Goal: Task Accomplishment & Management: Manage account settings

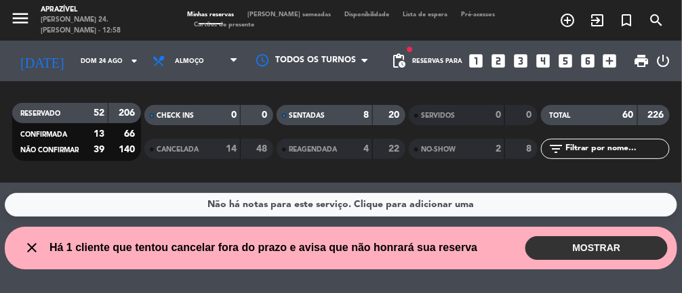
click at [407, 253] on button "MOSTRAR" at bounding box center [596, 249] width 142 height 24
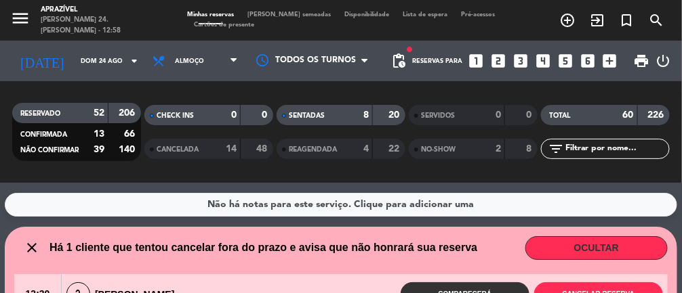
scroll to position [52, 0]
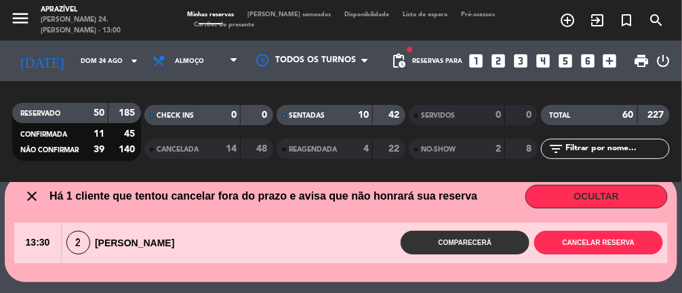
click at [407, 201] on button "OCULTAR" at bounding box center [596, 197] width 142 height 24
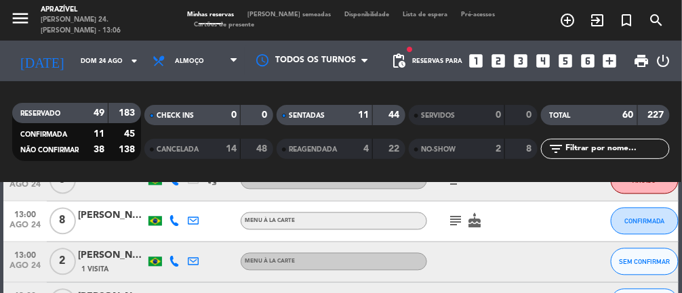
scroll to position [563, 0]
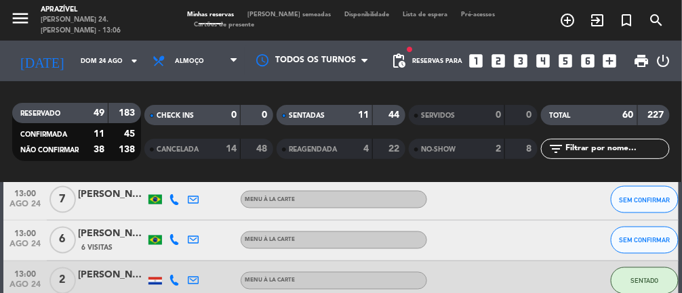
click at [110, 250] on span "6 Visitas" at bounding box center [96, 248] width 31 height 11
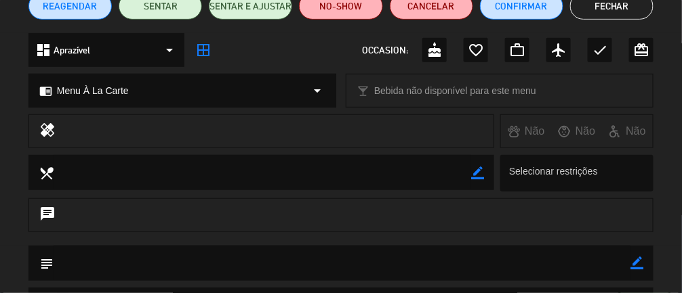
scroll to position [0, 0]
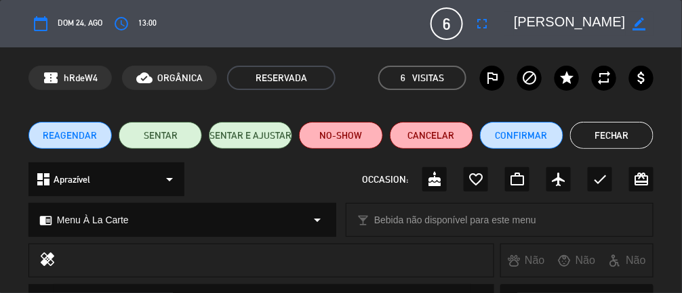
click at [407, 133] on button "Fechar" at bounding box center [611, 135] width 83 height 27
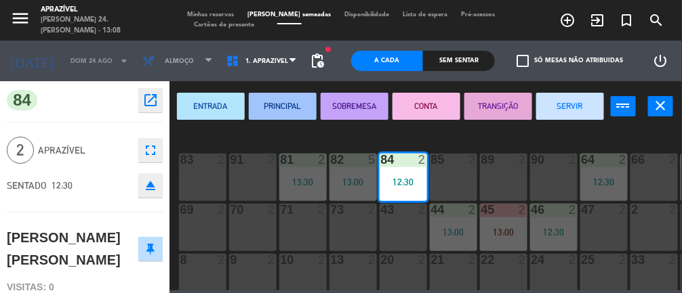
click at [68, 60] on input "Dom 24 ago" at bounding box center [107, 61] width 87 height 21
